Goal: Task Accomplishment & Management: Manage account settings

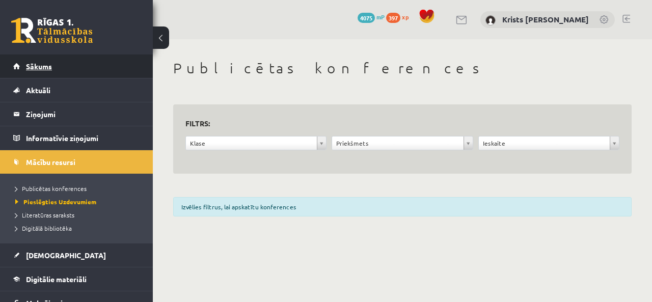
click at [57, 66] on link "Sākums" at bounding box center [76, 66] width 127 height 23
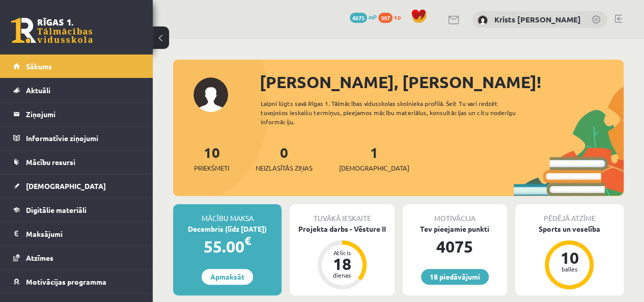
click at [58, 66] on link "Sākums" at bounding box center [76, 66] width 127 height 23
click at [616, 20] on link at bounding box center [619, 19] width 8 height 8
